Goal: Information Seeking & Learning: Learn about a topic

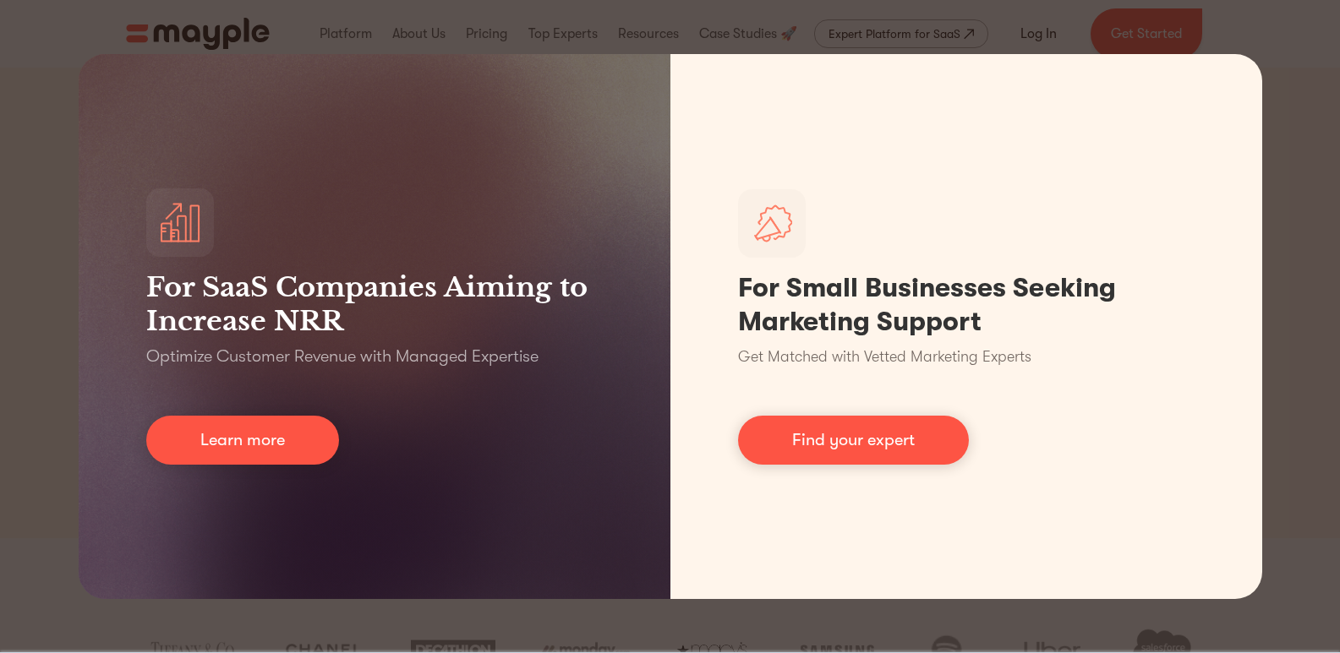
click at [1284, 54] on div "For SaaS Companies Aiming to Increase NRR Optimize Customer Revenue with Manage…" at bounding box center [670, 326] width 1340 height 653
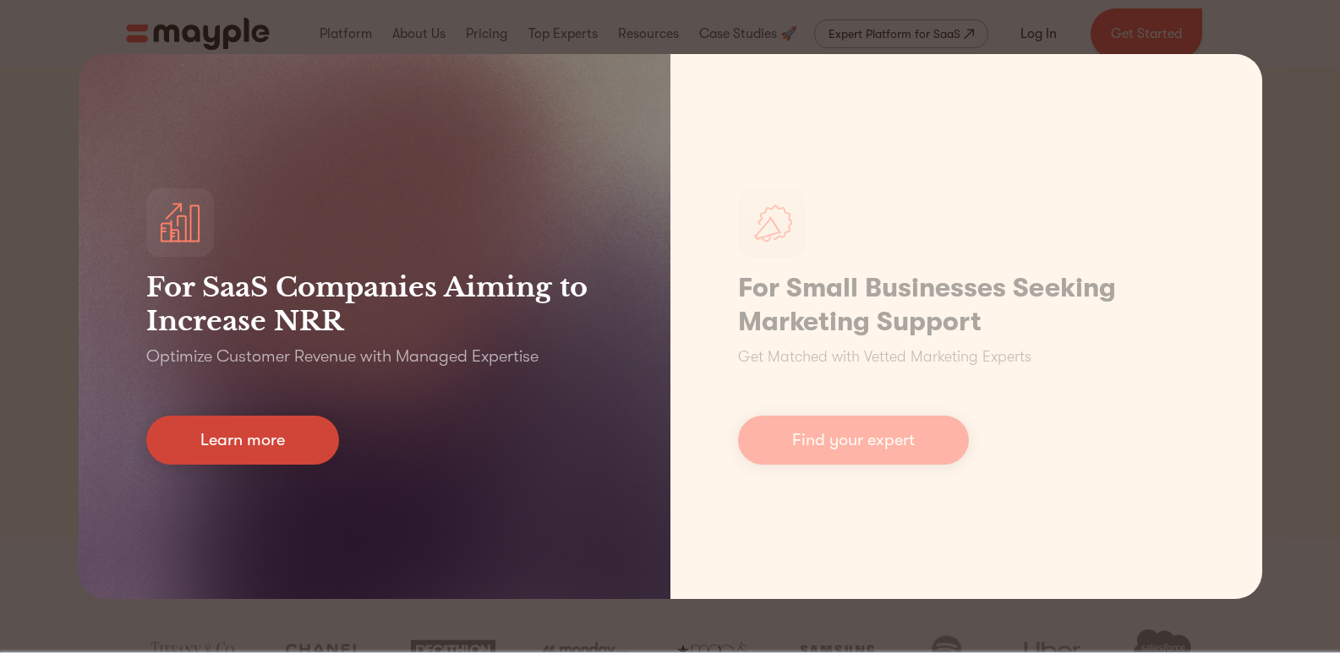
click at [292, 434] on link "Learn more" at bounding box center [242, 440] width 193 height 49
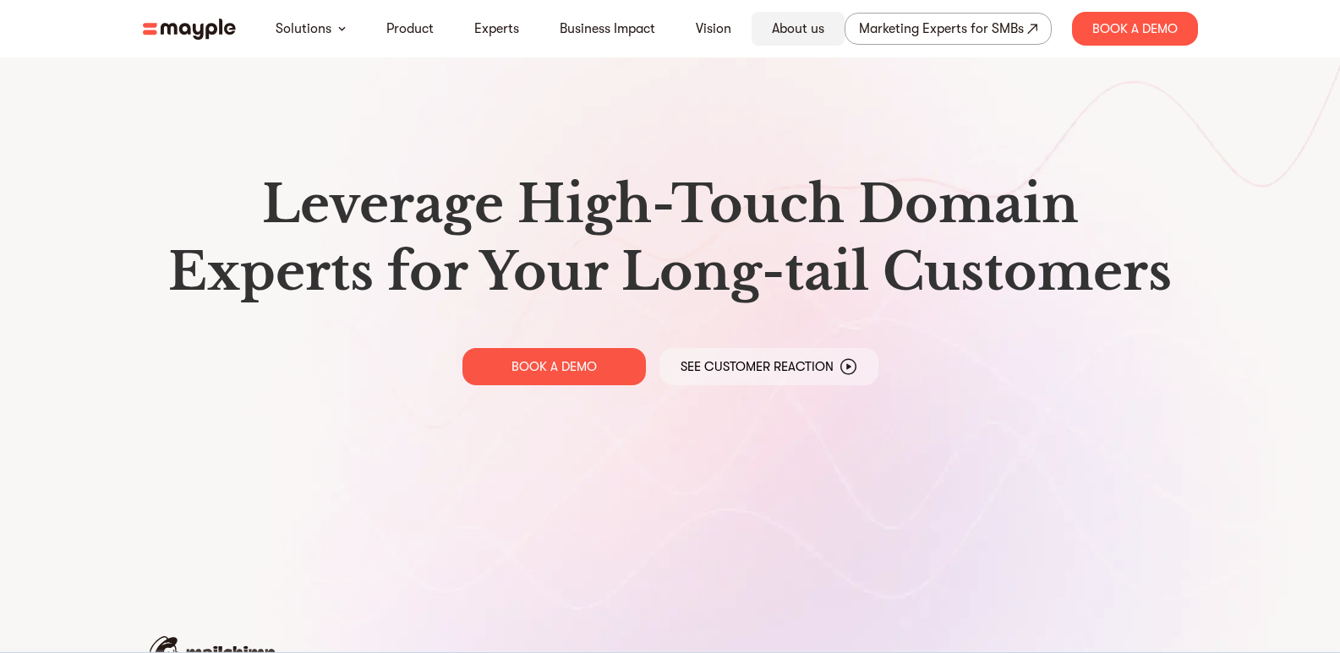
click at [798, 41] on div "About us" at bounding box center [797, 29] width 93 height 34
click at [817, 42] on div "About us" at bounding box center [797, 29] width 93 height 34
click at [808, 32] on link "About us" at bounding box center [798, 29] width 52 height 20
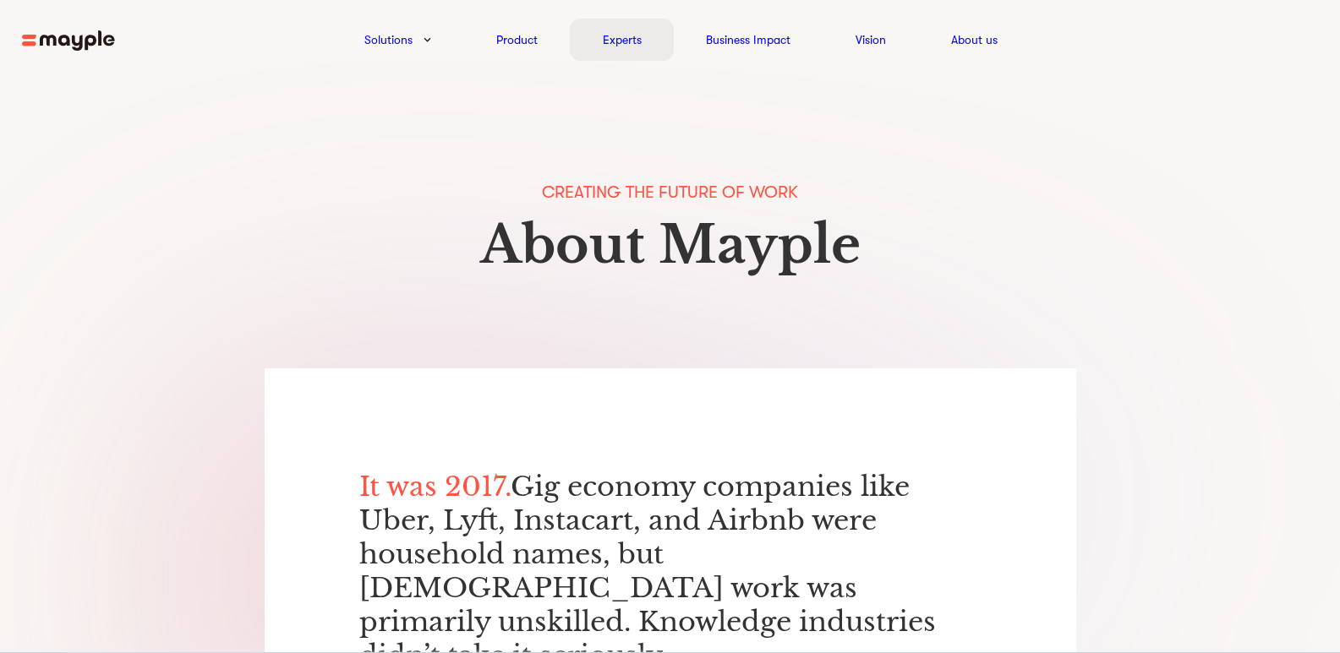
click at [608, 37] on link "Experts" at bounding box center [622, 40] width 39 height 20
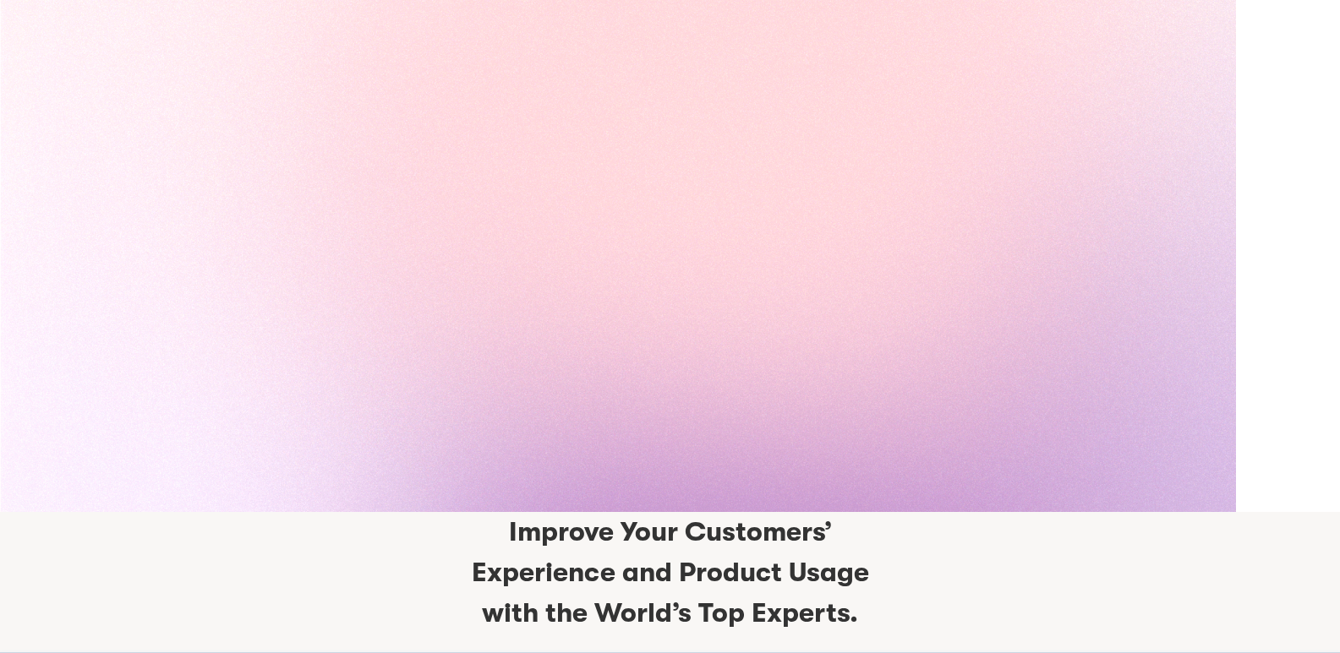
scroll to position [4113, 0]
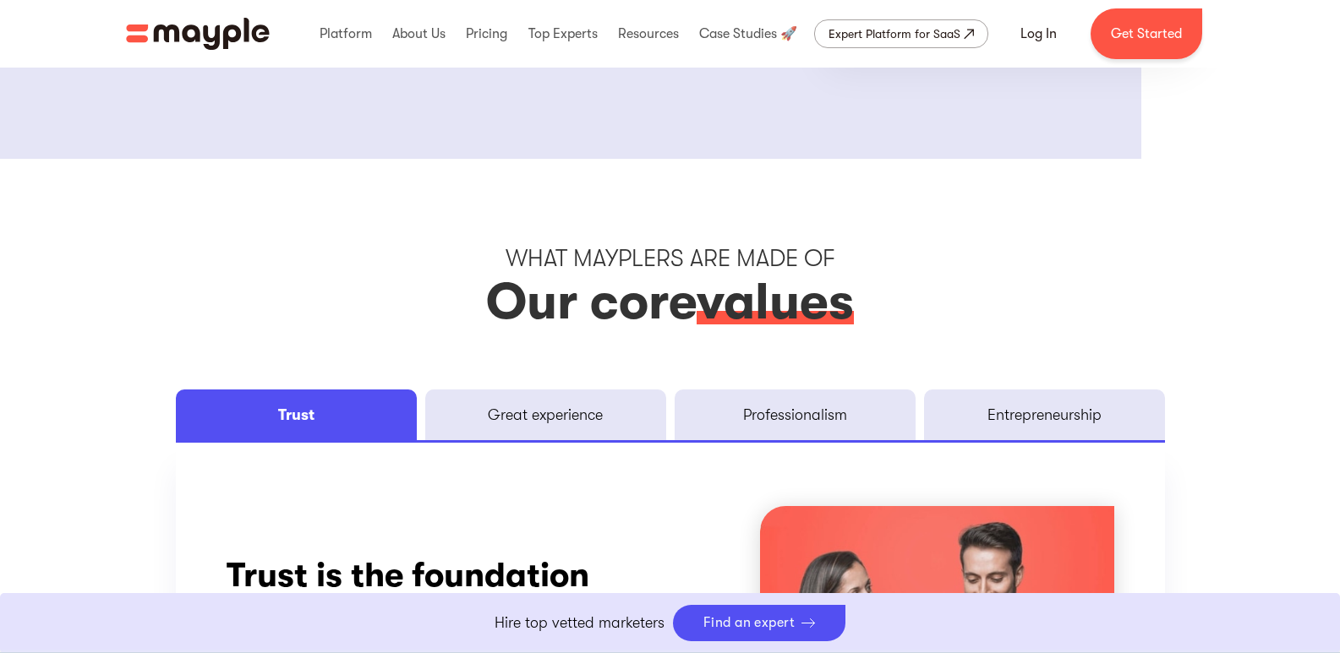
scroll to position [2029, 0]
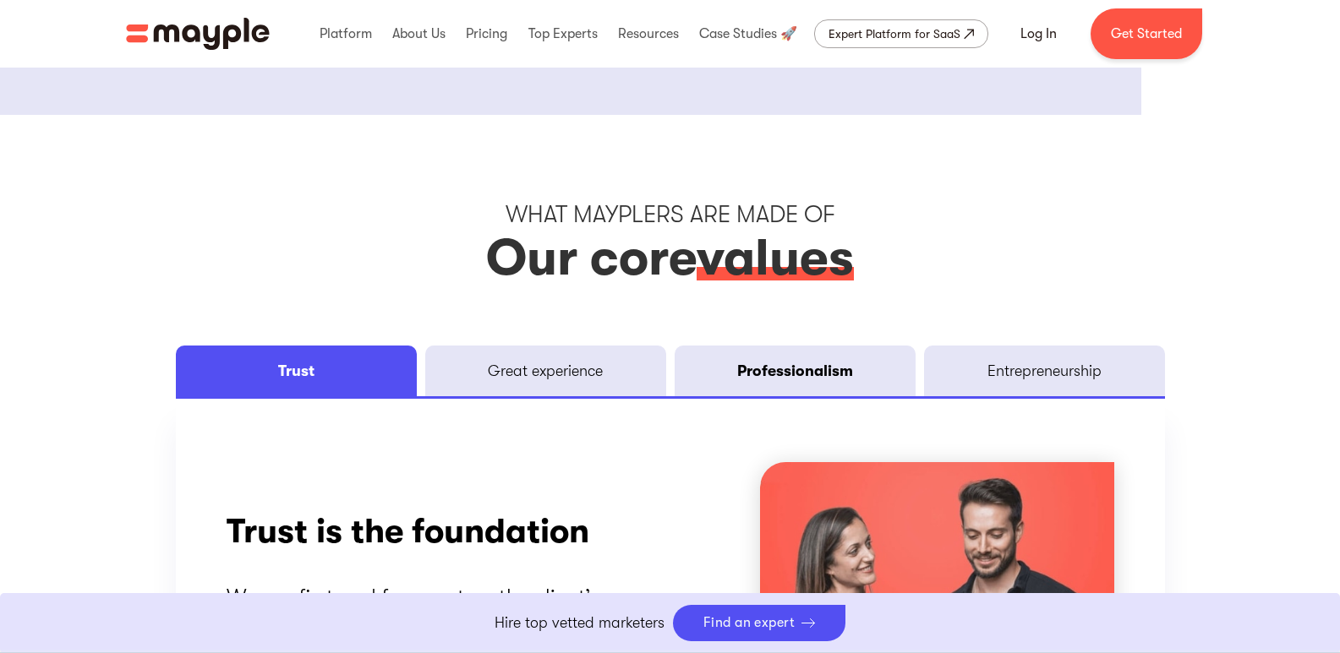
click at [824, 369] on div "Professionalism" at bounding box center [795, 371] width 116 height 20
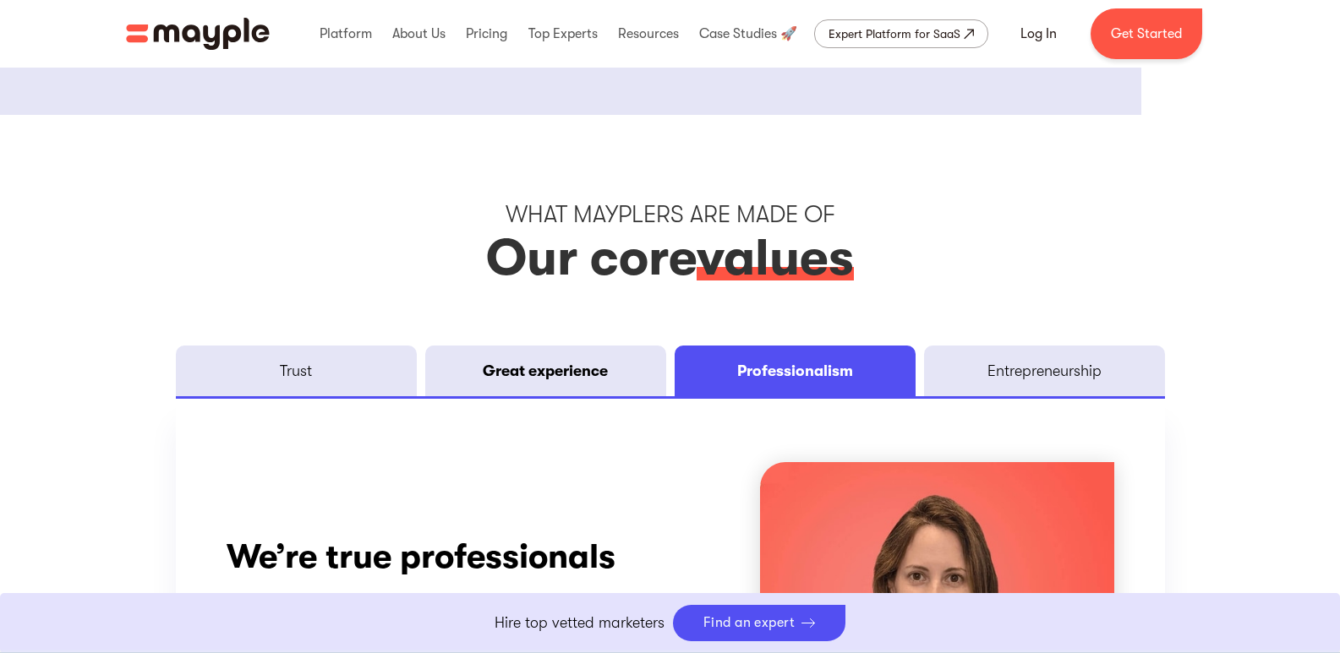
click at [629, 373] on link "Great experience" at bounding box center [545, 371] width 241 height 51
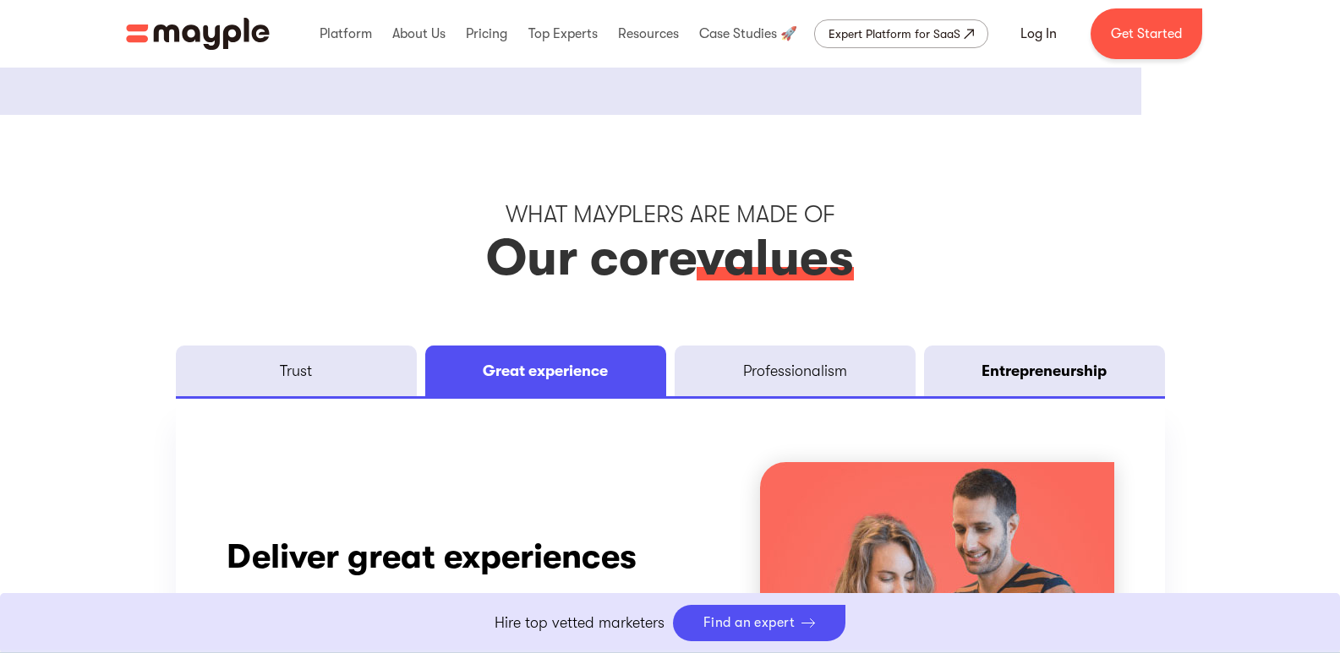
click at [1080, 363] on div "Entrepreneurship" at bounding box center [1043, 371] width 125 height 20
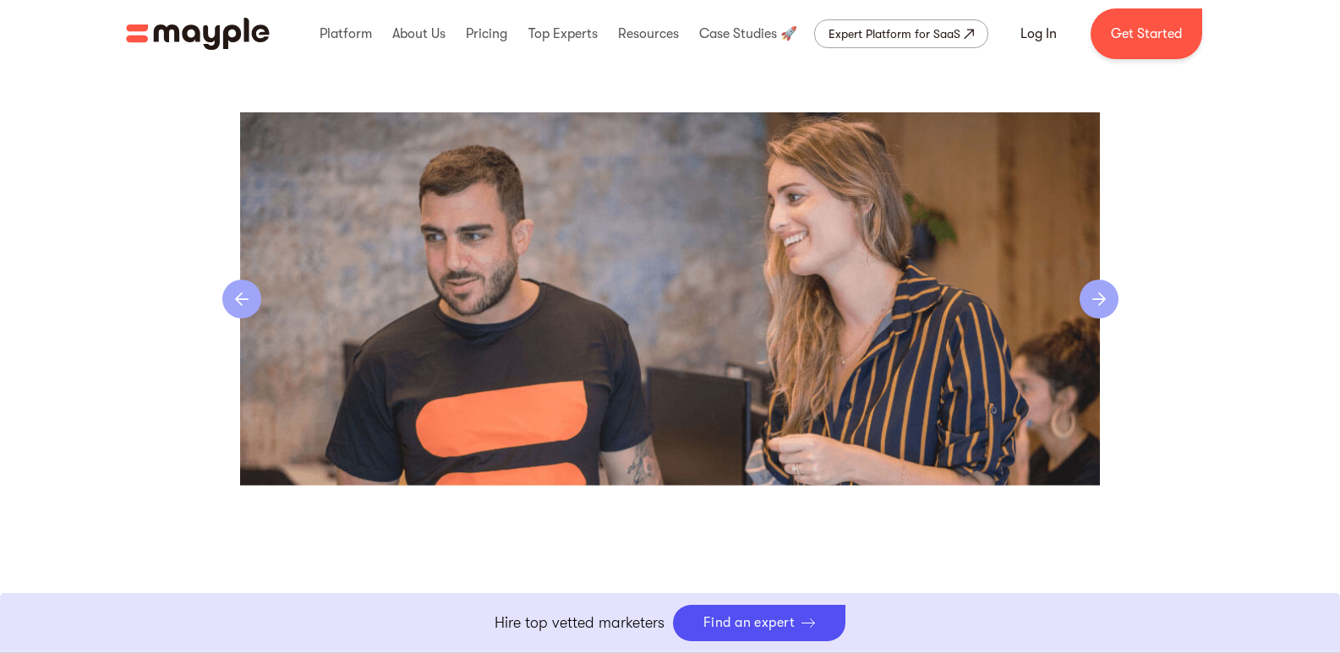
scroll to position [3550, 0]
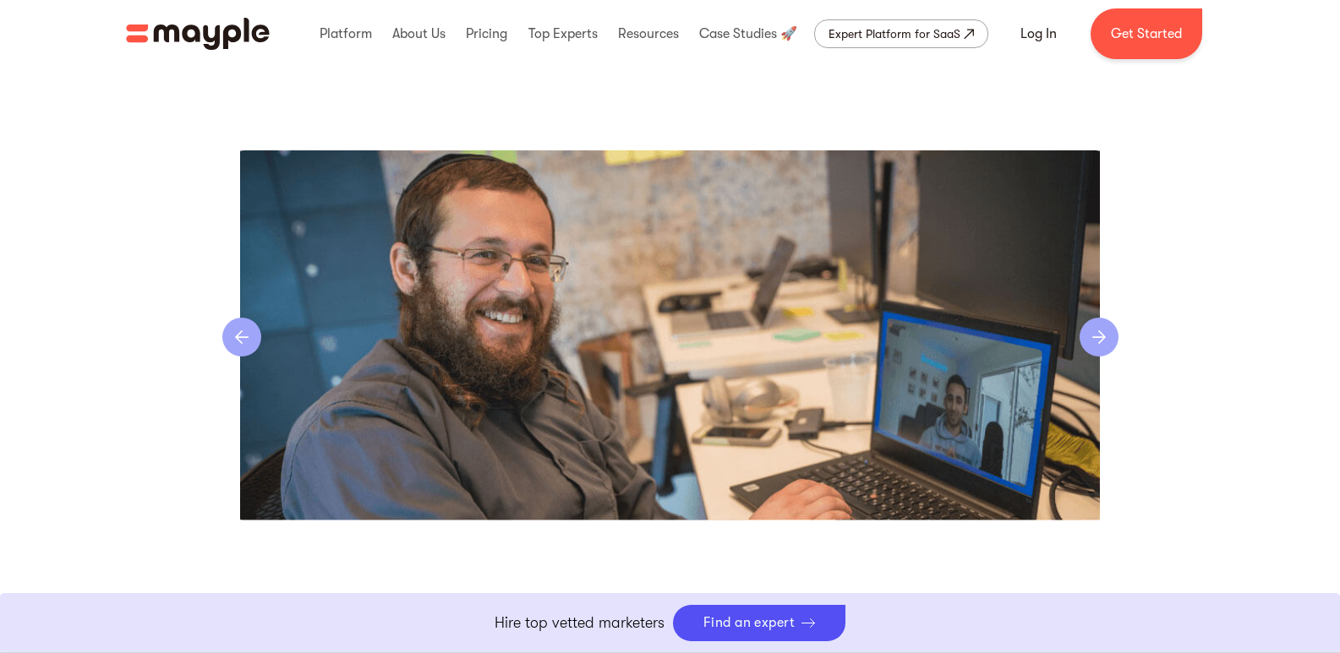
click at [1095, 358] on img "1 of 4" at bounding box center [670, 335] width 860 height 370
click at [1100, 358] on img "1 of 4" at bounding box center [670, 335] width 860 height 370
click at [1096, 342] on div "next slide" at bounding box center [1098, 337] width 39 height 39
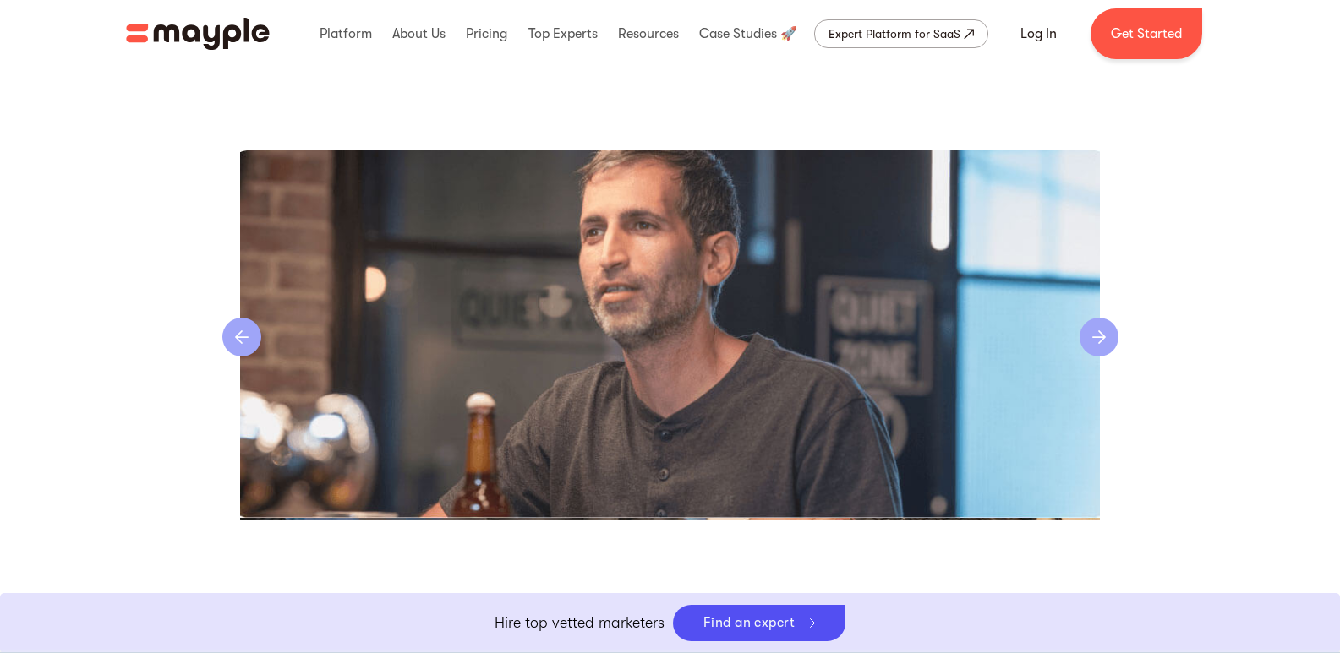
click at [1096, 342] on div "next slide" at bounding box center [1098, 337] width 39 height 39
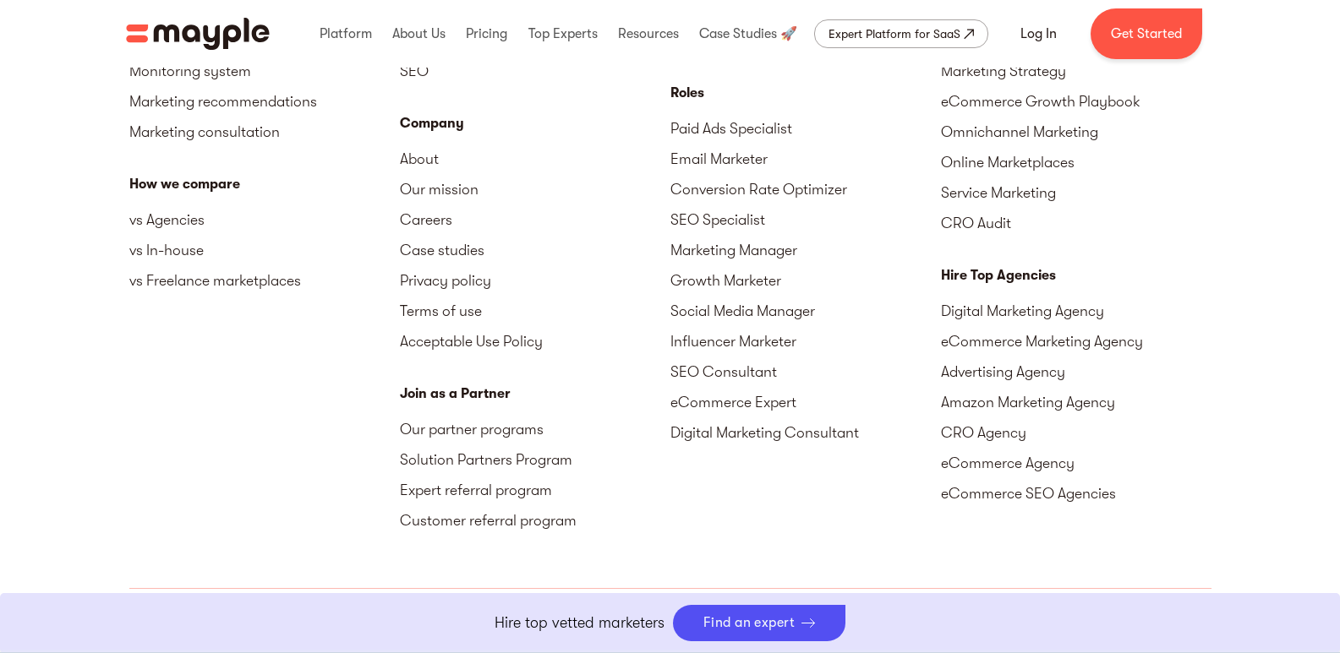
scroll to position [4294, 0]
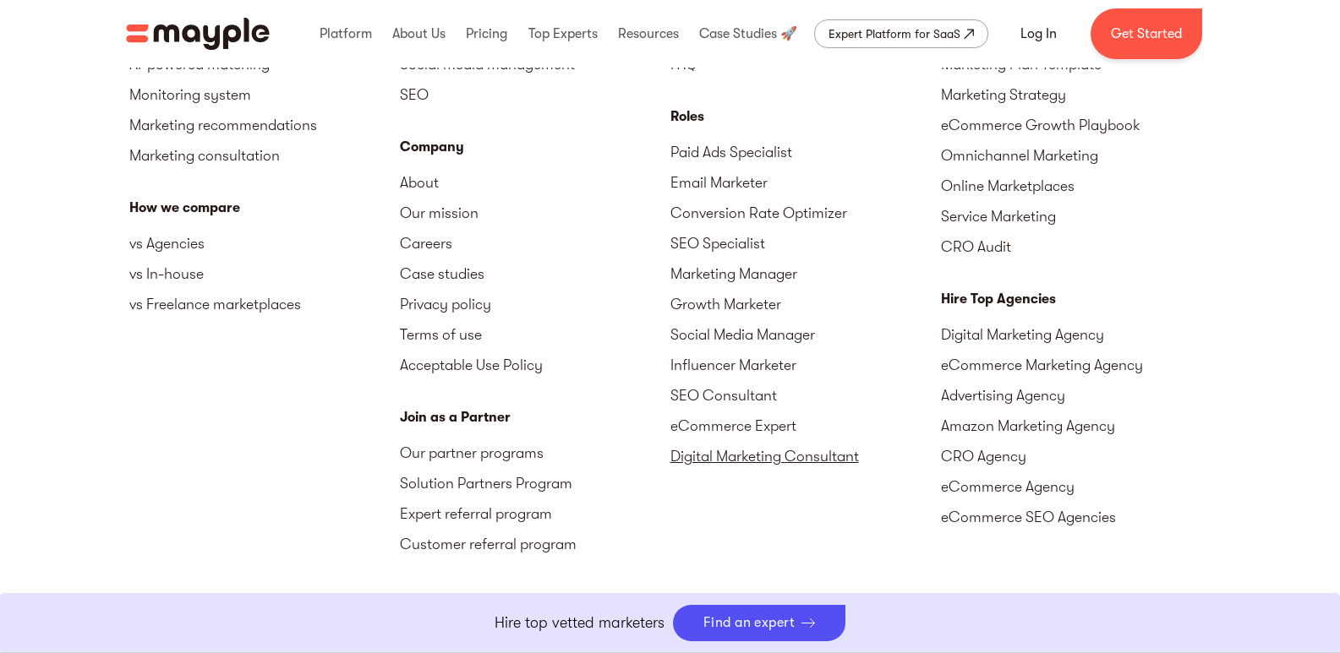
click at [852, 459] on link "Digital Marketing Consultant" at bounding box center [805, 456] width 270 height 30
click at [841, 434] on link "eCommerce Expert" at bounding box center [805, 426] width 270 height 30
click at [721, 441] on link "Digital Marketing Consultant" at bounding box center [805, 456] width 270 height 30
